Goal: Complete application form: Complete application form

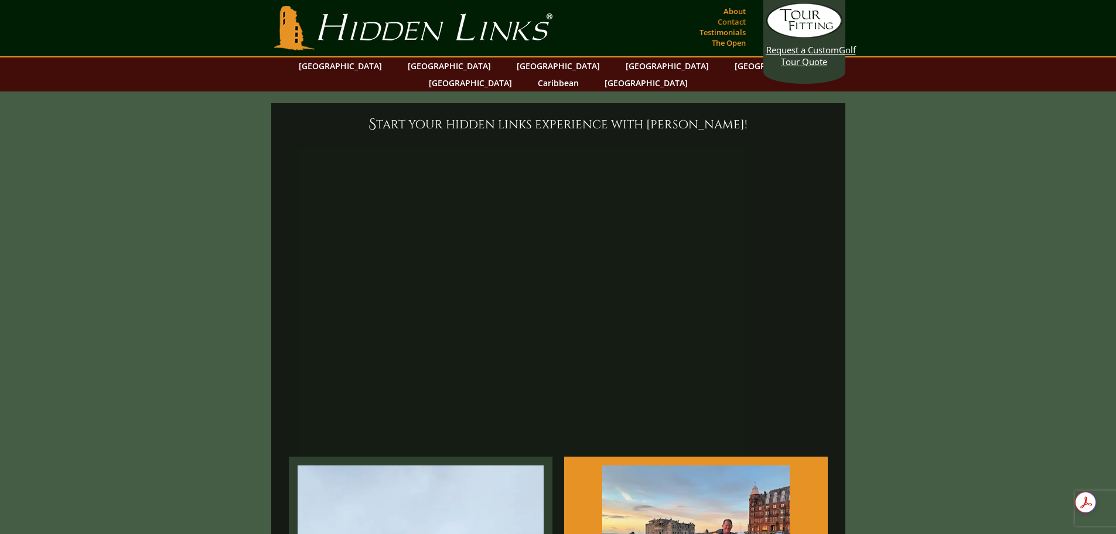
click at [728, 21] on link "Contact" at bounding box center [732, 21] width 34 height 16
click at [369, 66] on link "[GEOGRAPHIC_DATA]" at bounding box center [340, 65] width 95 height 17
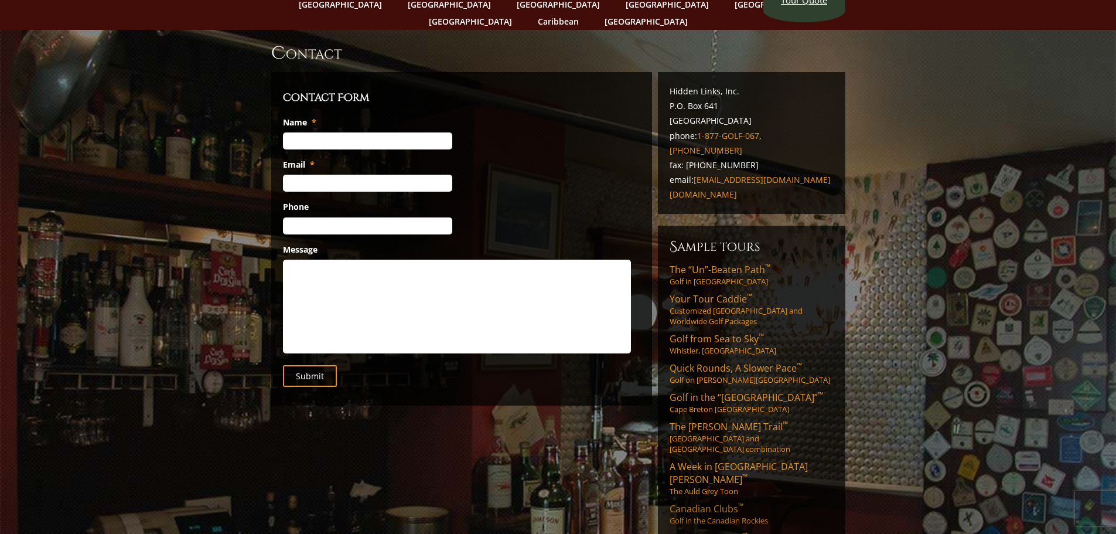
scroll to position [59, 0]
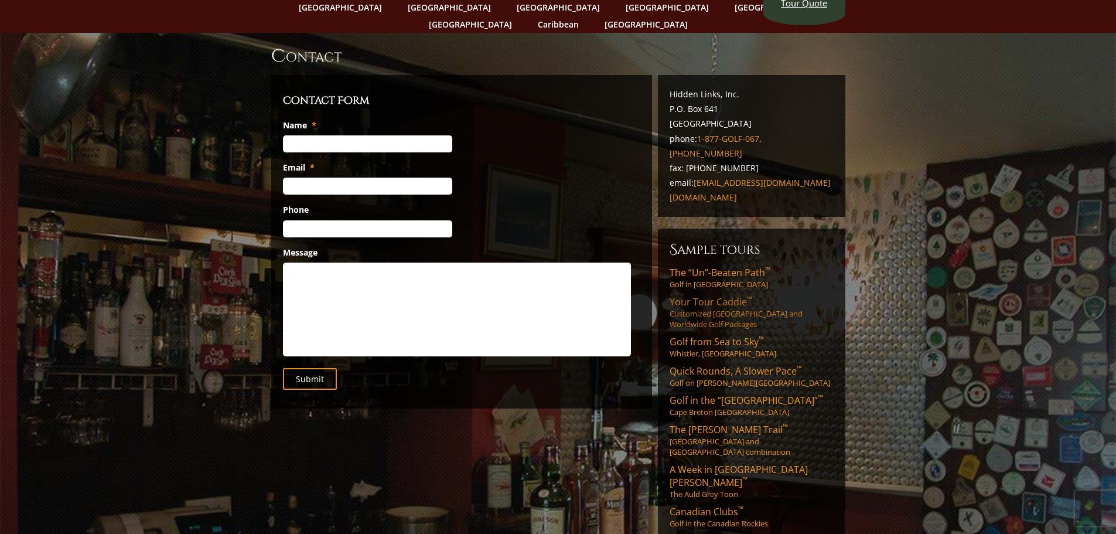
click at [713, 295] on span "Your Tour Caddie ™" at bounding box center [711, 301] width 83 height 13
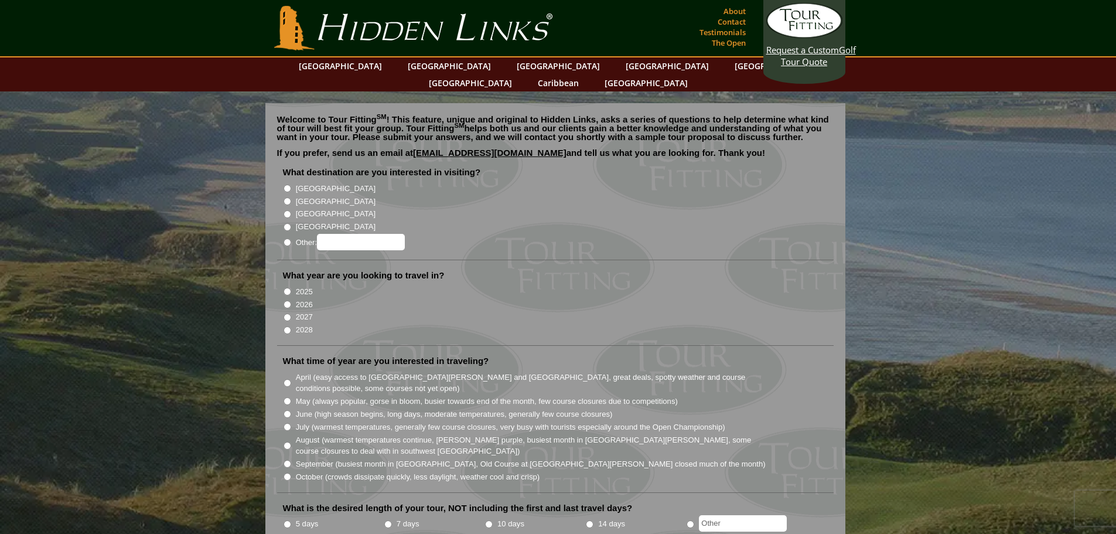
click at [285, 185] on input "[GEOGRAPHIC_DATA]" at bounding box center [288, 189] width 8 height 8
radio input "true"
click at [285, 300] on input "2026" at bounding box center [288, 304] width 8 height 8
radio input "true"
click at [286, 442] on input "August (warmest temperatures continue, heather bright purple, busiest month in …" at bounding box center [288, 446] width 8 height 8
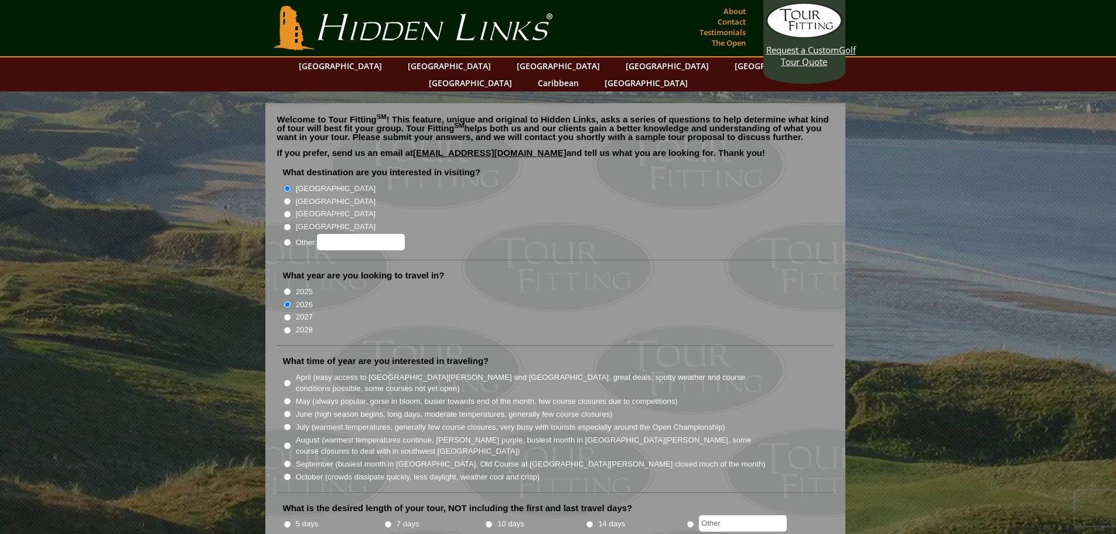
radio input "true"
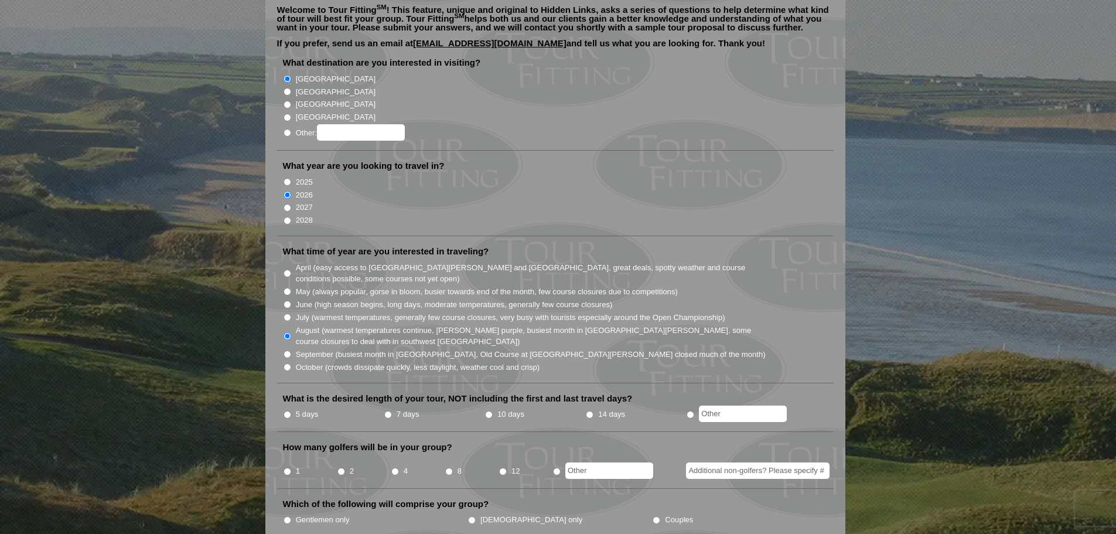
scroll to position [117, 0]
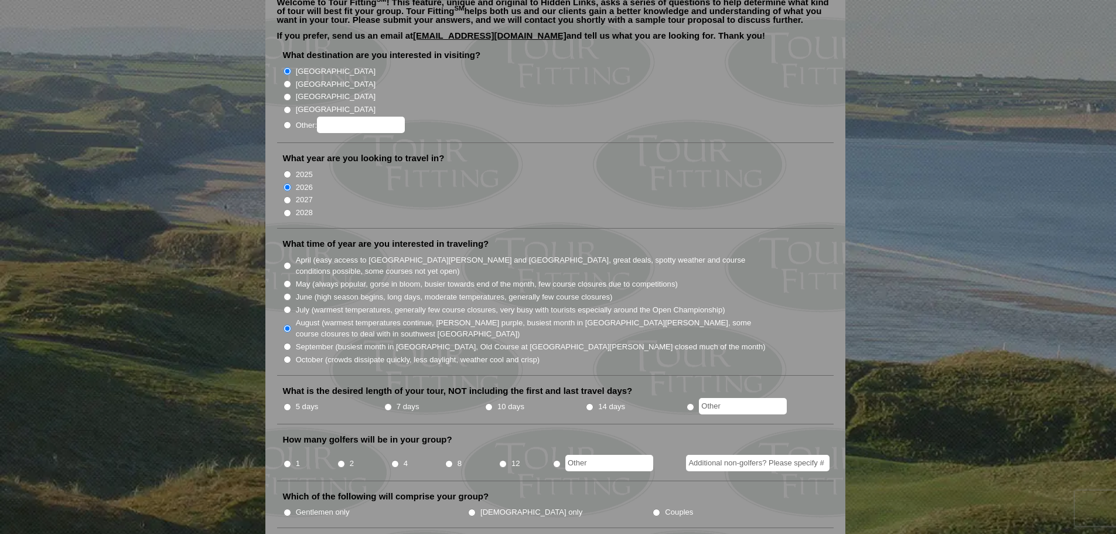
click at [385, 403] on input "7 days" at bounding box center [388, 407] width 8 height 8
radio input "true"
click at [450, 460] on input "8" at bounding box center [449, 464] width 8 height 8
radio input "true"
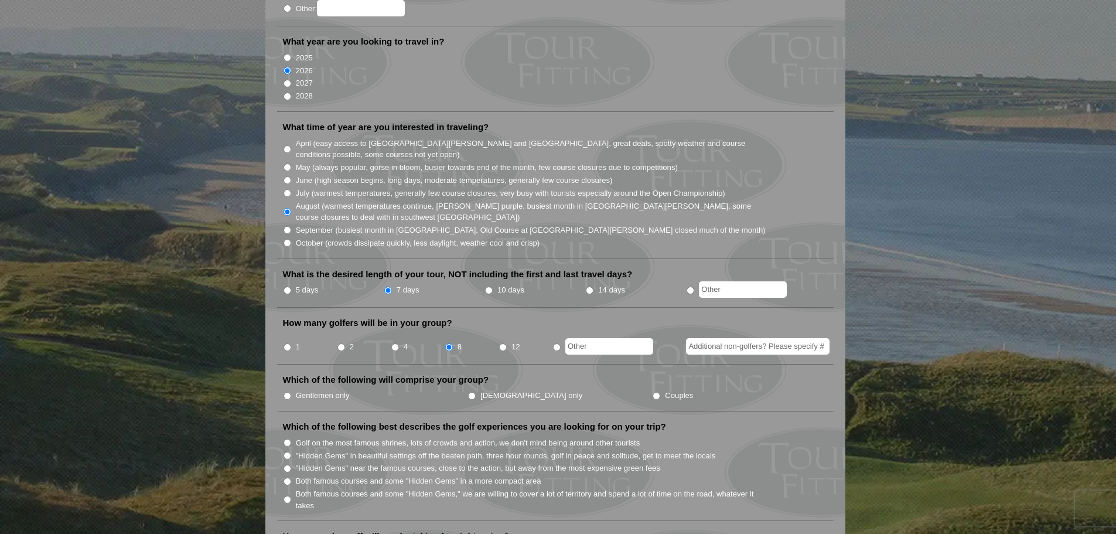
scroll to position [234, 0]
click at [288, 391] on input "Gentlemen only" at bounding box center [288, 395] width 8 height 8
radio input "true"
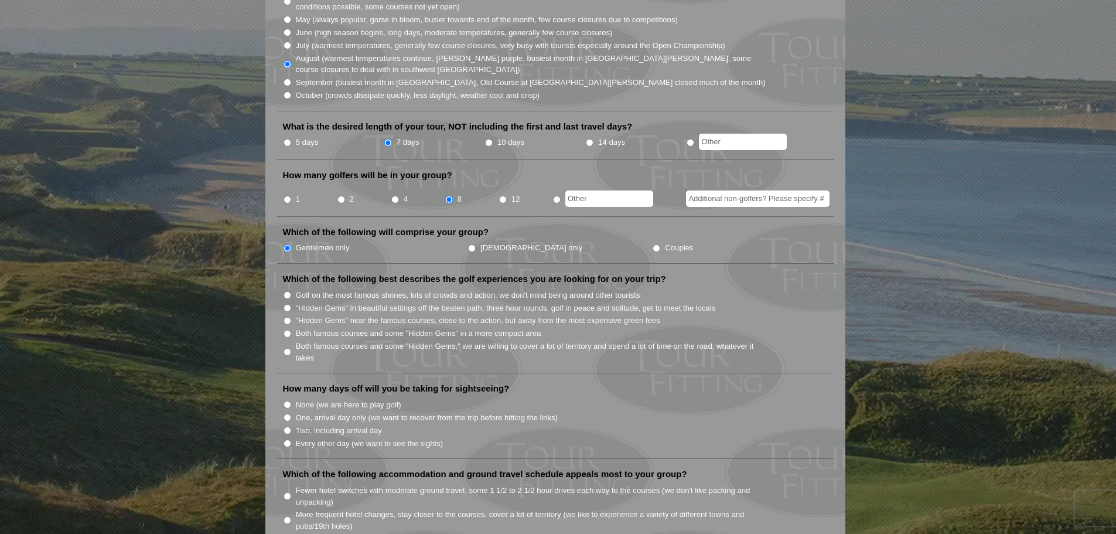
scroll to position [410, 0]
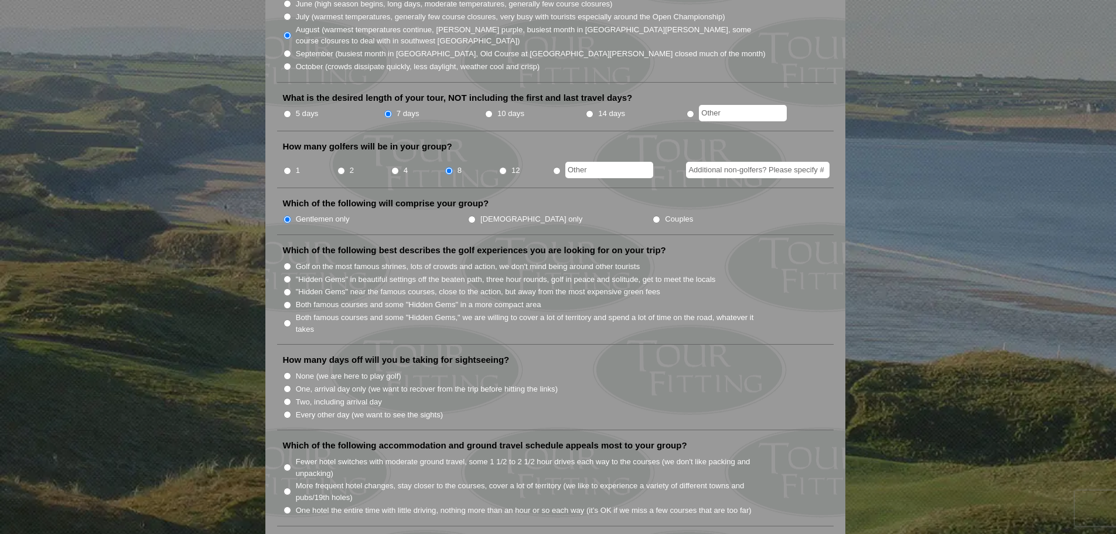
click at [289, 372] on input "None (we are here to play golf)" at bounding box center [288, 376] width 8 height 8
radio input "true"
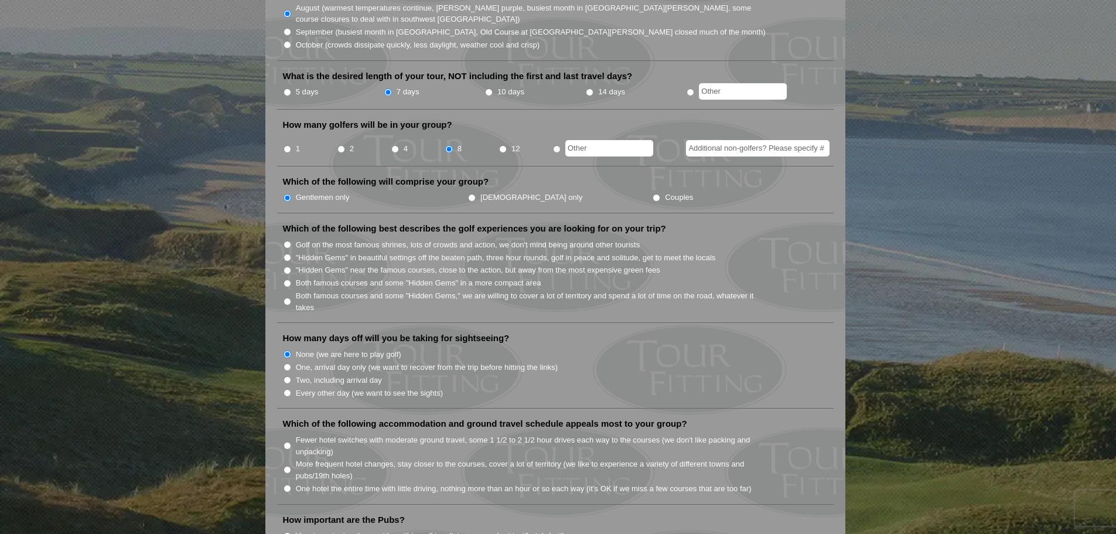
scroll to position [469, 0]
